Goal: Information Seeking & Learning: Find specific fact

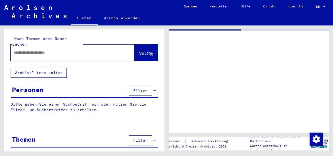
type input "********"
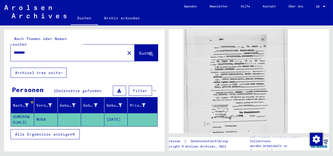
click at [215, 71] on img at bounding box center [236, 93] width 104 height 136
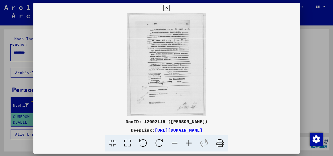
scroll to position [168, 0]
click at [188, 145] on icon at bounding box center [189, 143] width 14 height 16
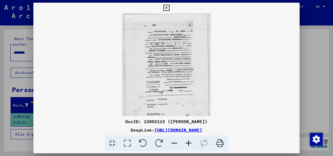
click at [188, 143] on icon at bounding box center [189, 143] width 14 height 16
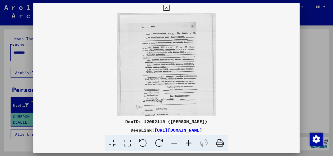
click at [188, 143] on icon at bounding box center [189, 143] width 14 height 16
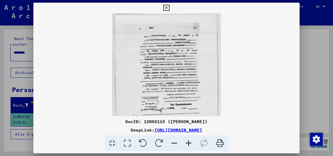
click at [188, 143] on icon at bounding box center [189, 143] width 14 height 16
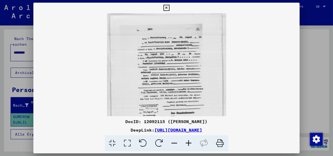
click at [188, 143] on icon at bounding box center [189, 143] width 14 height 16
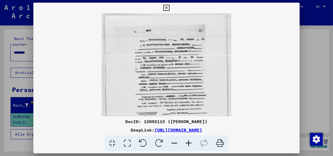
click at [188, 143] on icon at bounding box center [189, 143] width 14 height 16
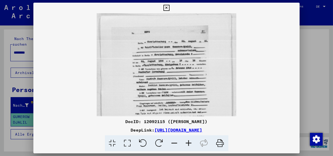
click at [188, 143] on icon at bounding box center [189, 143] width 14 height 16
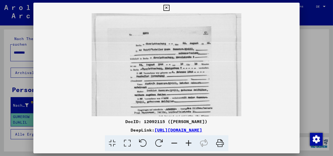
click at [188, 143] on icon at bounding box center [189, 143] width 14 height 16
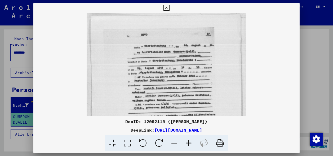
click at [188, 143] on icon at bounding box center [189, 143] width 14 height 16
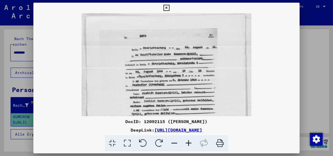
click at [188, 143] on icon at bounding box center [189, 143] width 14 height 16
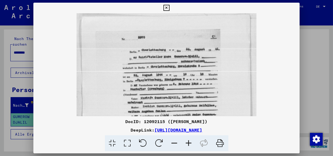
click at [188, 143] on icon at bounding box center [189, 143] width 14 height 16
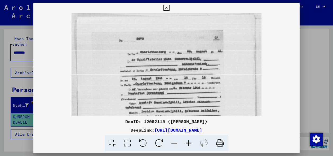
click at [188, 143] on icon at bounding box center [189, 143] width 14 height 16
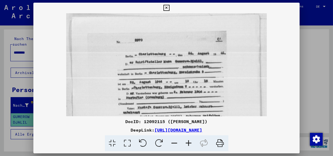
click at [188, 143] on icon at bounding box center [189, 143] width 14 height 16
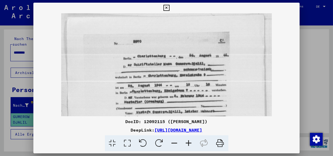
click at [188, 143] on icon at bounding box center [189, 143] width 14 height 16
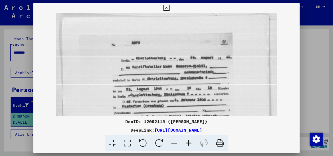
click at [188, 143] on icon at bounding box center [189, 143] width 14 height 16
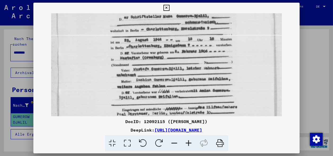
drag, startPoint x: 181, startPoint y: 91, endPoint x: 169, endPoint y: 34, distance: 57.9
click at [169, 34] on img at bounding box center [166, 111] width 231 height 301
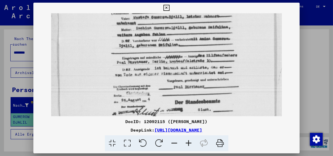
scroll to position [114, 0]
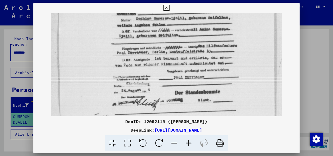
drag, startPoint x: 173, startPoint y: 87, endPoint x: 162, endPoint y: 24, distance: 63.7
click at [162, 24] on img at bounding box center [166, 50] width 231 height 301
click at [188, 143] on icon at bounding box center [189, 143] width 14 height 16
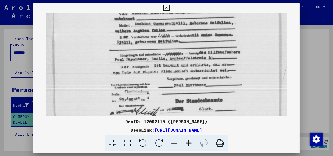
click at [188, 143] on icon at bounding box center [189, 143] width 14 height 16
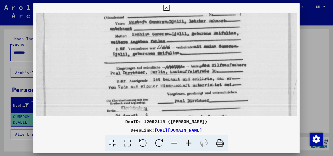
click at [188, 143] on icon at bounding box center [189, 143] width 14 height 16
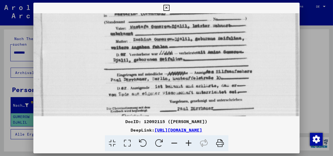
click at [188, 143] on icon at bounding box center [189, 143] width 14 height 16
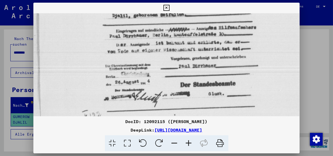
drag, startPoint x: 172, startPoint y: 89, endPoint x: 167, endPoint y: 35, distance: 54.1
click at [167, 35] on img at bounding box center [169, 33] width 281 height 368
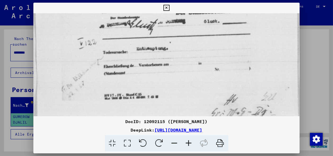
scroll to position [237, 8]
drag, startPoint x: 201, startPoint y: 82, endPoint x: 195, endPoint y: 25, distance: 57.2
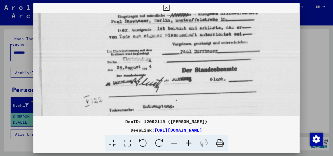
drag, startPoint x: 196, startPoint y: 68, endPoint x: 215, endPoint y: 116, distance: 50.8
click at [205, 133] on div "DocID: 12092115 ([PERSON_NAME]) DeepLink: [URL][DOMAIN_NAME]" at bounding box center [166, 77] width 266 height 149
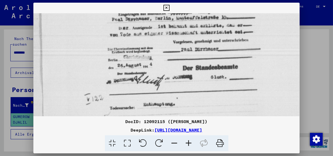
click at [170, 6] on icon at bounding box center [166, 8] width 6 height 6
